Goal: Task Accomplishment & Management: Manage account settings

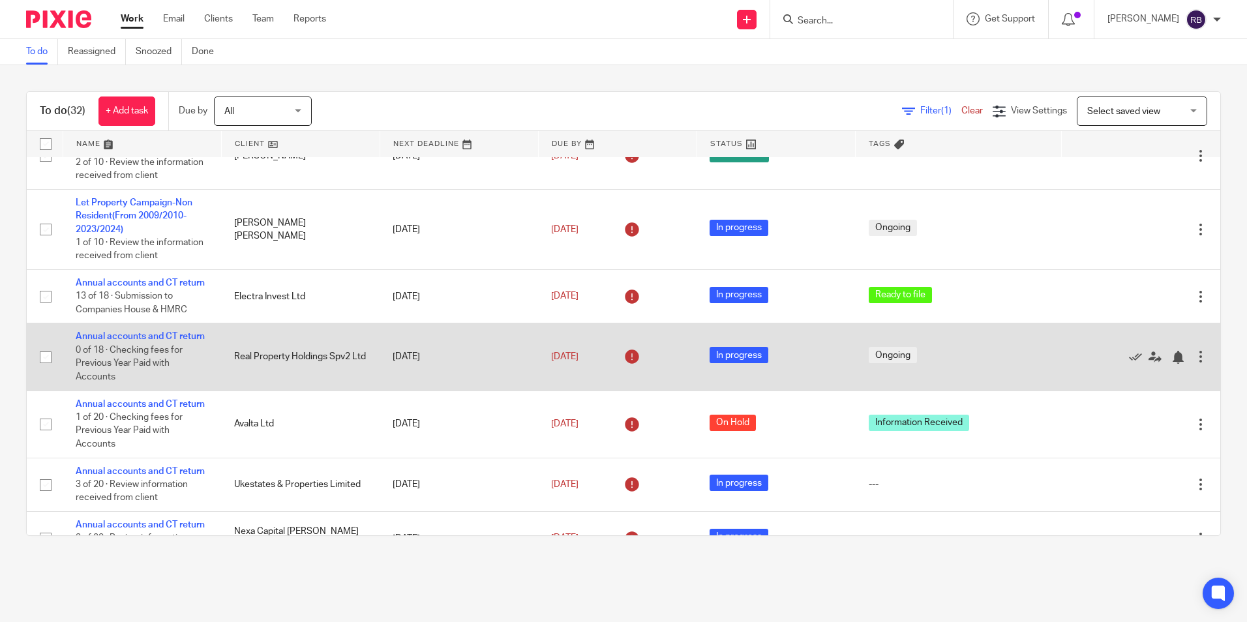
scroll to position [196, 0]
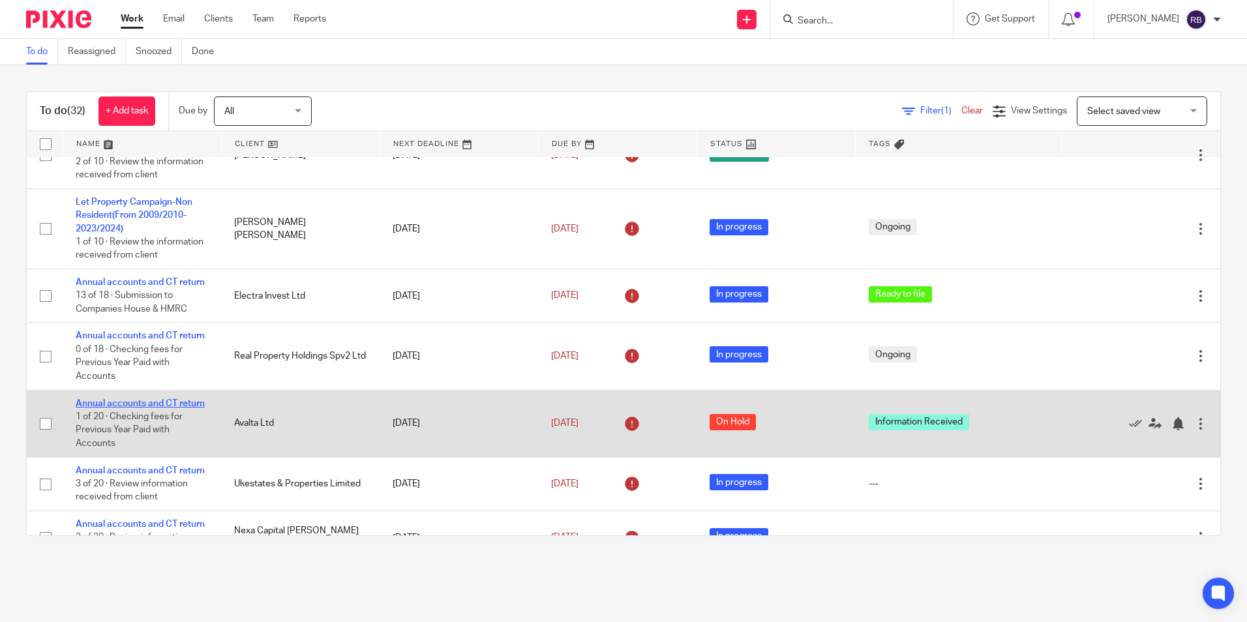
click at [141, 408] on link "Annual accounts and CT return" at bounding box center [140, 403] width 129 height 9
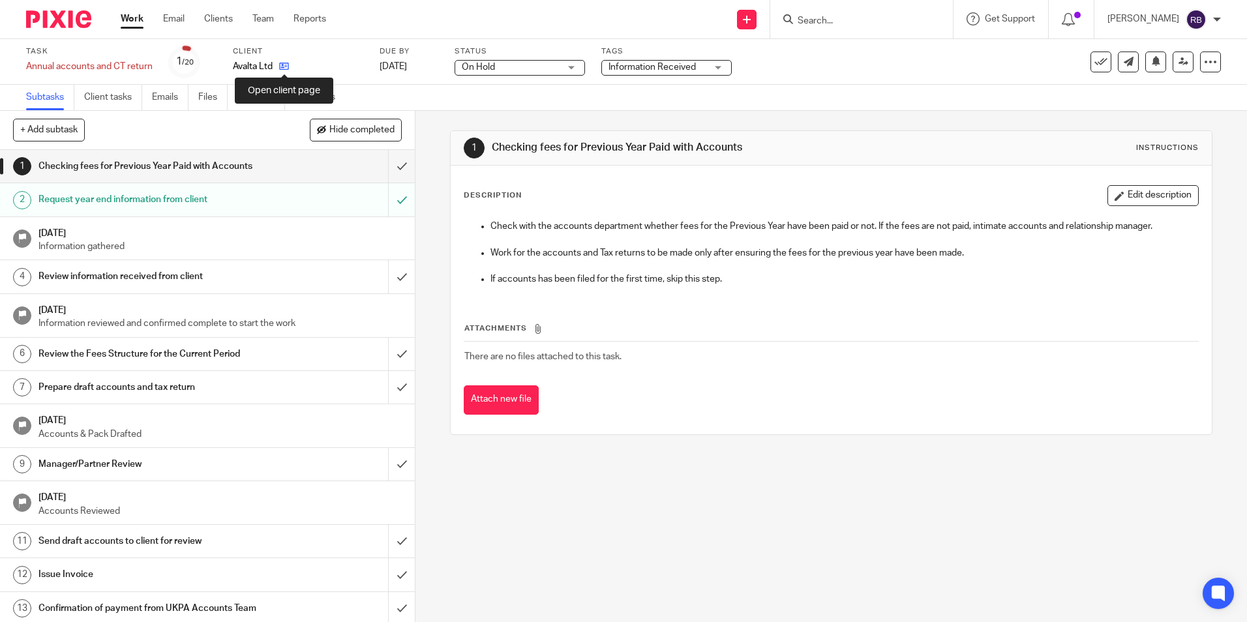
click at [286, 65] on icon at bounding box center [284, 66] width 10 height 10
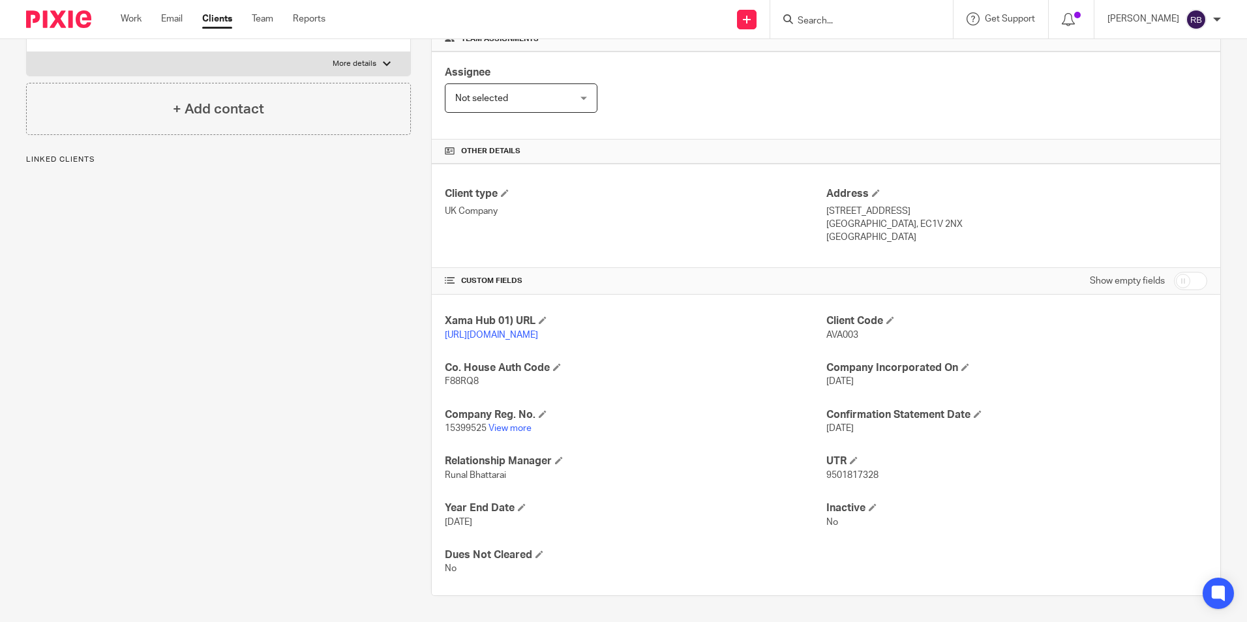
scroll to position [220, 0]
click at [502, 430] on link "View more" at bounding box center [509, 428] width 43 height 9
click at [506, 423] on p "15399525 View more" at bounding box center [635, 428] width 381 height 13
click at [503, 428] on link "View more" at bounding box center [509, 428] width 43 height 9
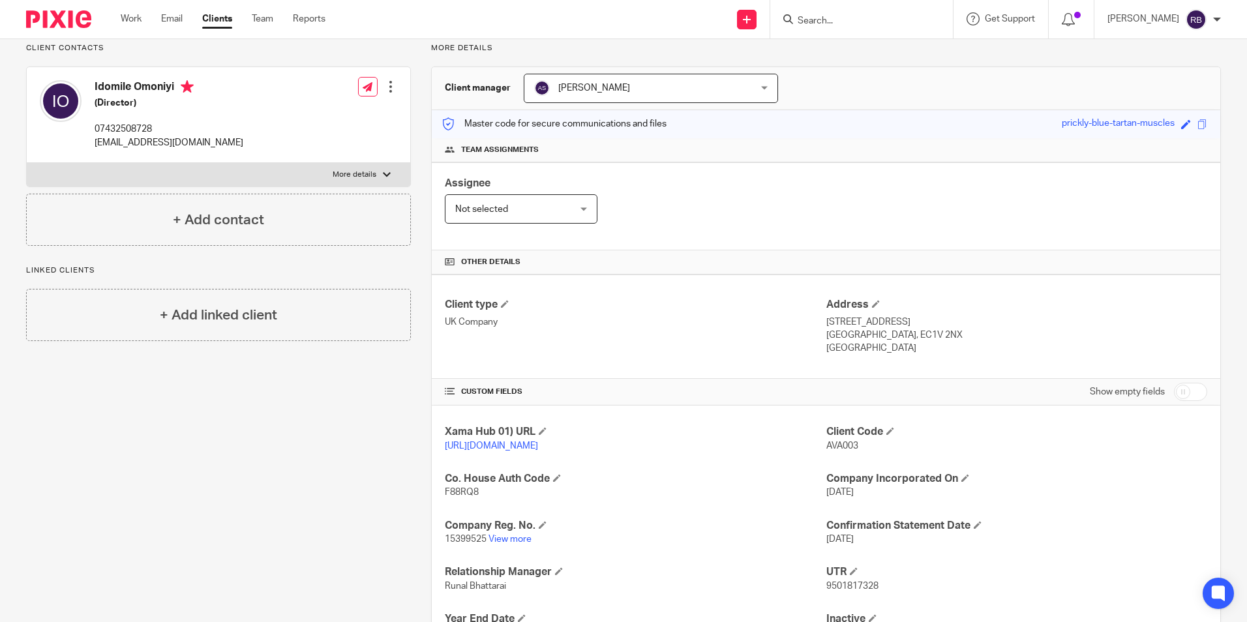
scroll to position [0, 0]
